Goal: Task Accomplishment & Management: Use online tool/utility

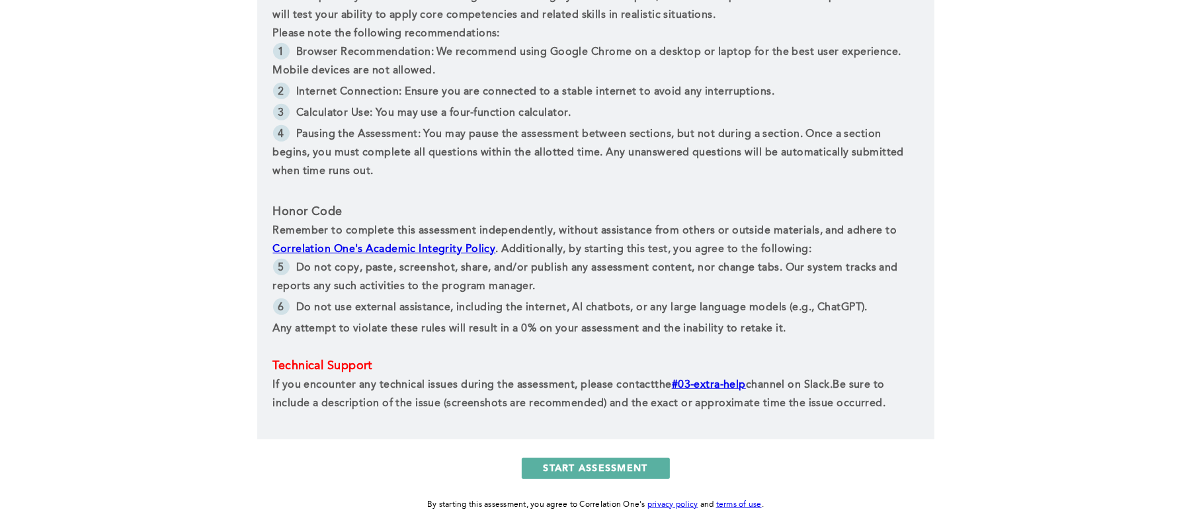
scroll to position [474, 0]
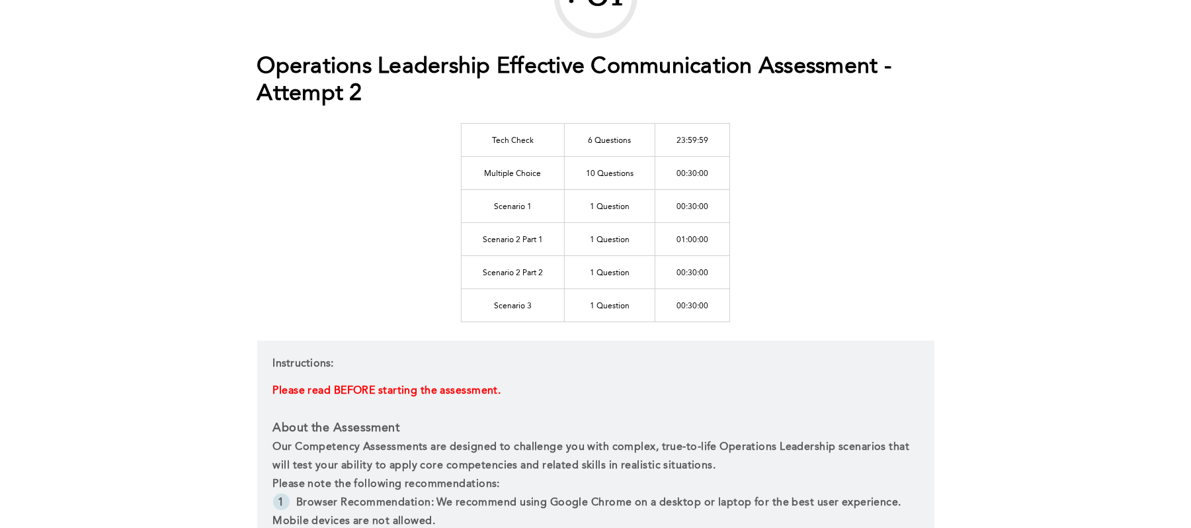
scroll to position [130, 0]
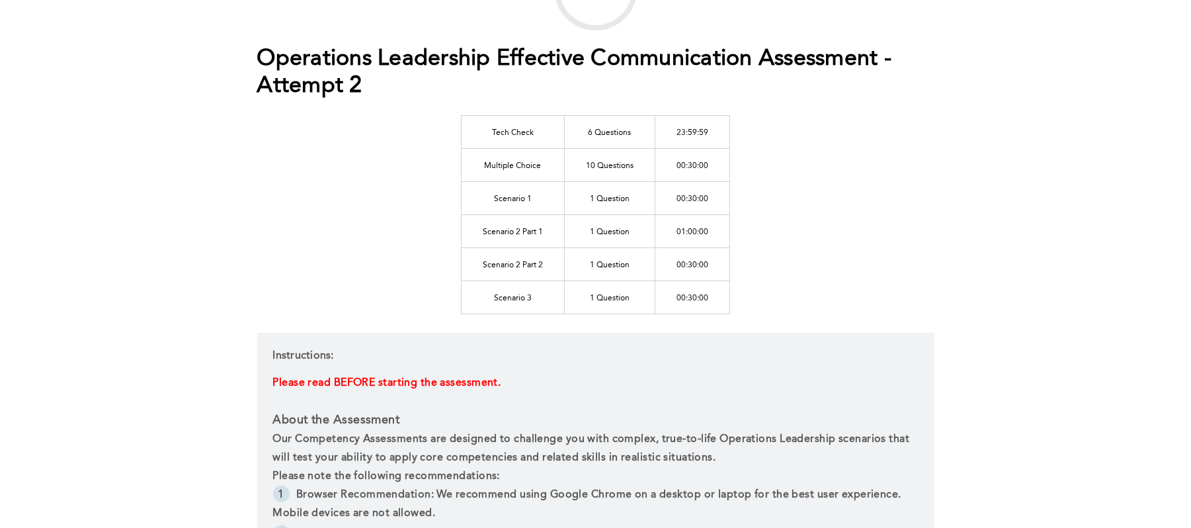
click at [617, 234] on td "1 Question" at bounding box center [610, 230] width 91 height 33
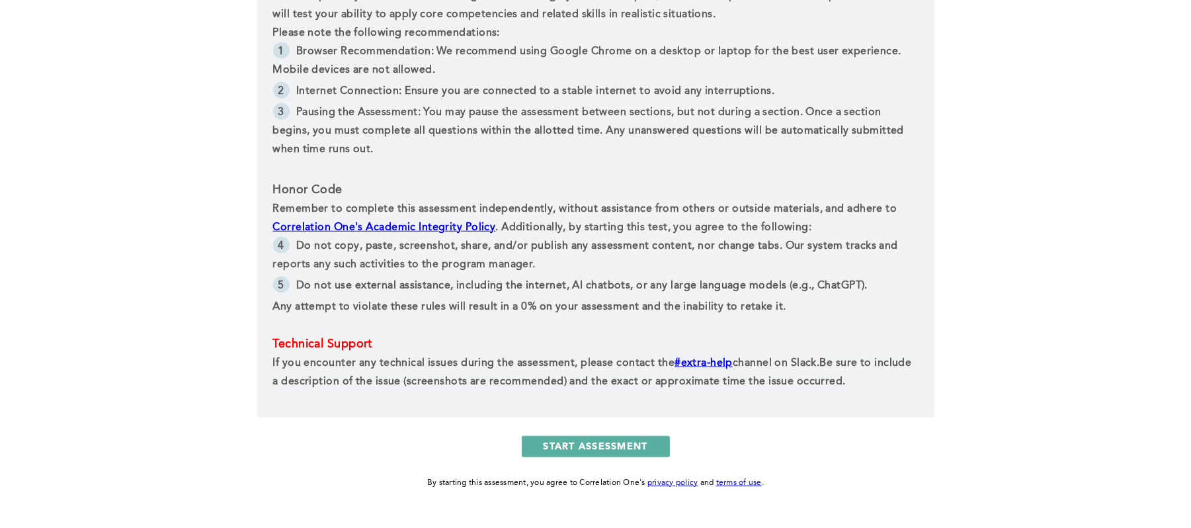
scroll to position [612, 0]
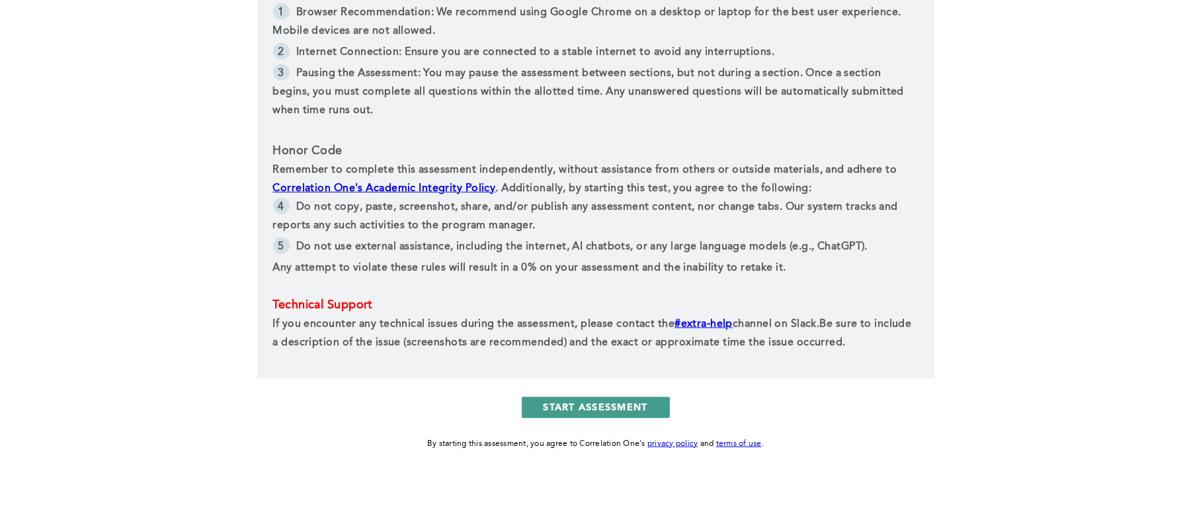
click at [564, 410] on button "START ASSESSMENT" at bounding box center [596, 407] width 148 height 21
